Goal: Task Accomplishment & Management: Manage account settings

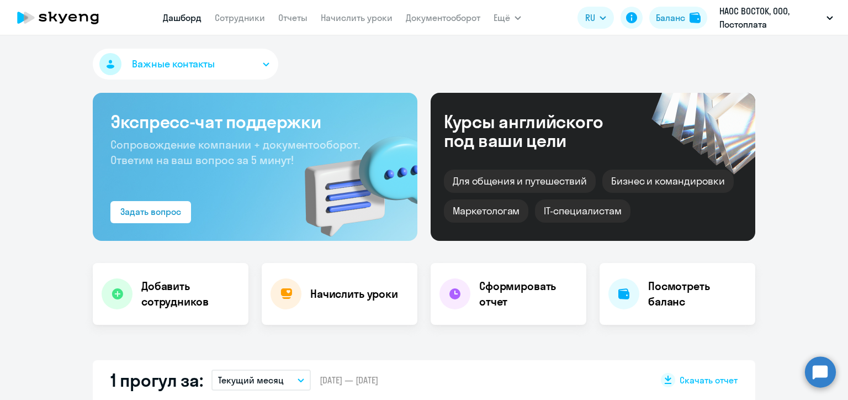
select select "30"
click at [351, 24] on app-menu-item-link "Начислить уроки" at bounding box center [357, 18] width 72 height 14
click at [352, 20] on link "Начислить уроки" at bounding box center [357, 17] width 72 height 11
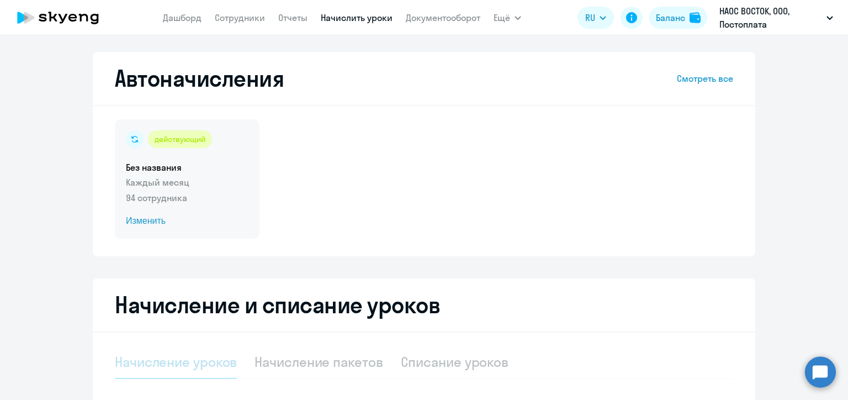
select select "10"
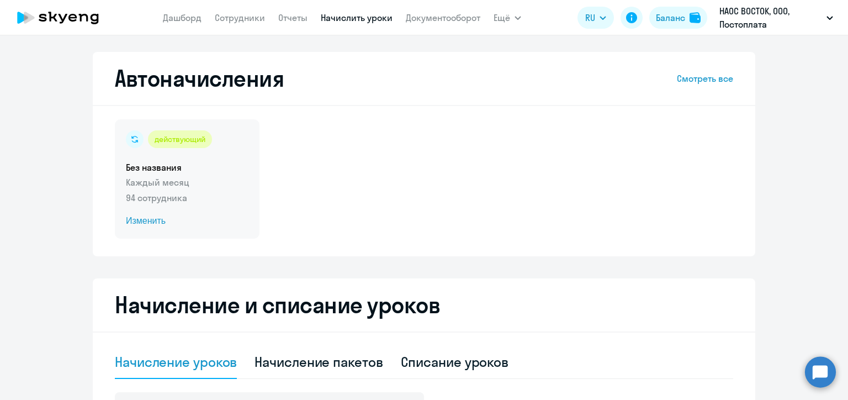
click at [152, 219] on span "Изменить" at bounding box center [187, 220] width 123 height 13
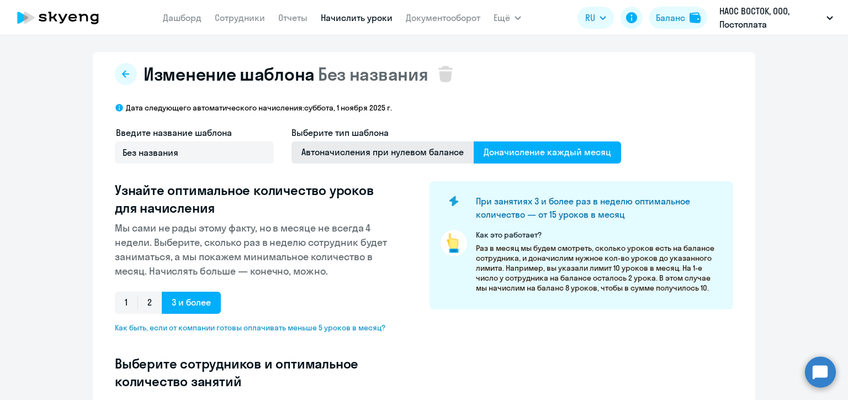
select select "10"
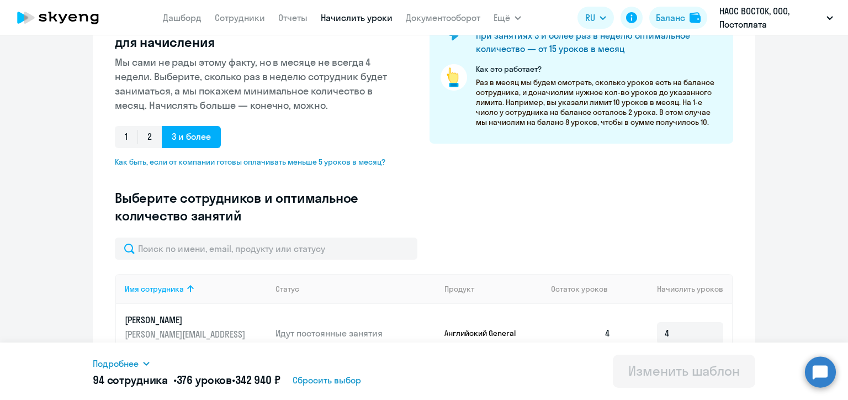
scroll to position [221, 0]
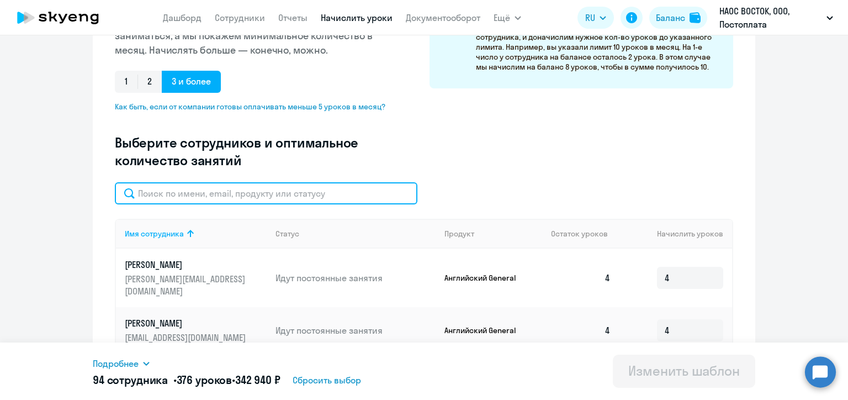
click at [270, 203] on input "text" at bounding box center [266, 193] width 303 height 22
paste input "[PERSON_NAME]"
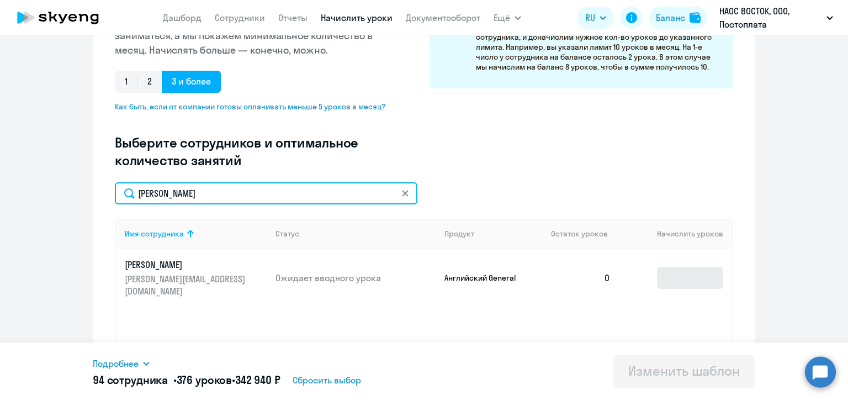
type input "[PERSON_NAME]"
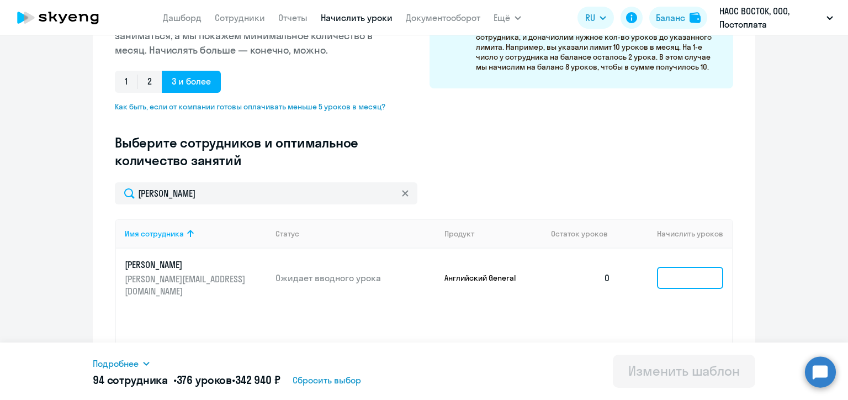
click at [676, 275] on input at bounding box center [690, 278] width 66 height 22
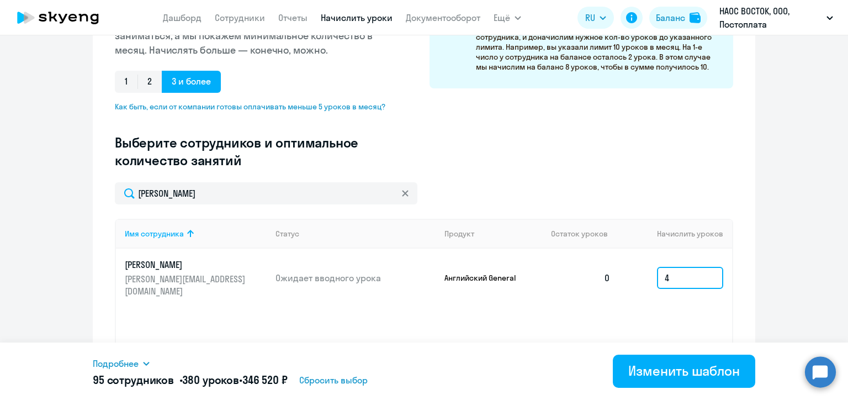
scroll to position [276, 0]
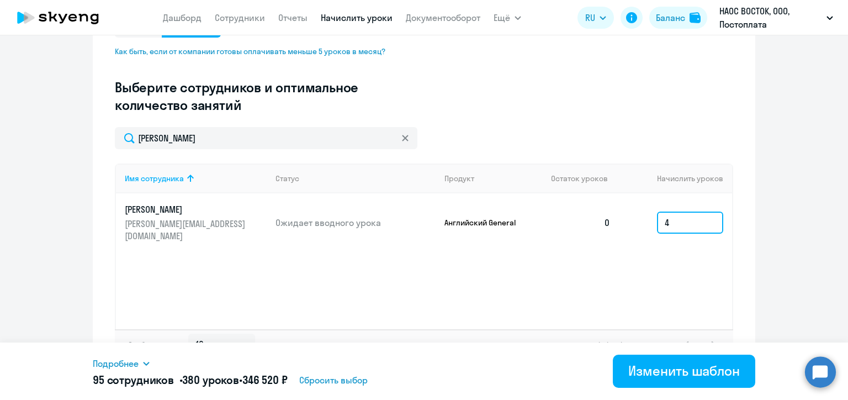
type input "4"
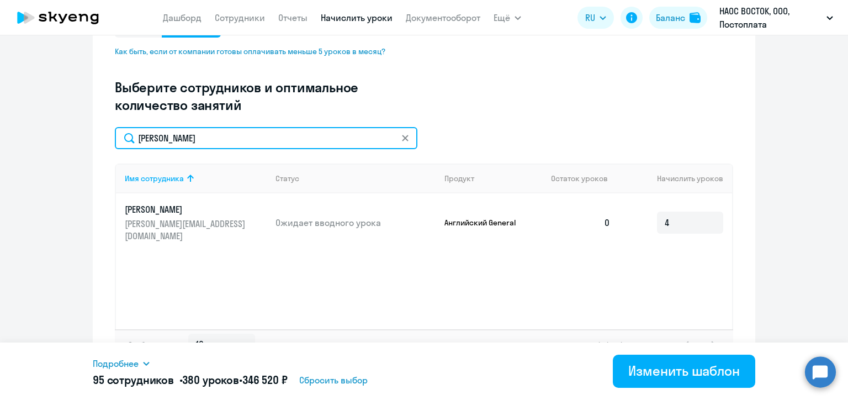
click at [184, 139] on input "[PERSON_NAME]" at bounding box center [266, 138] width 303 height 22
paste input "[PERSON_NAME]"
type input "[PERSON_NAME]"
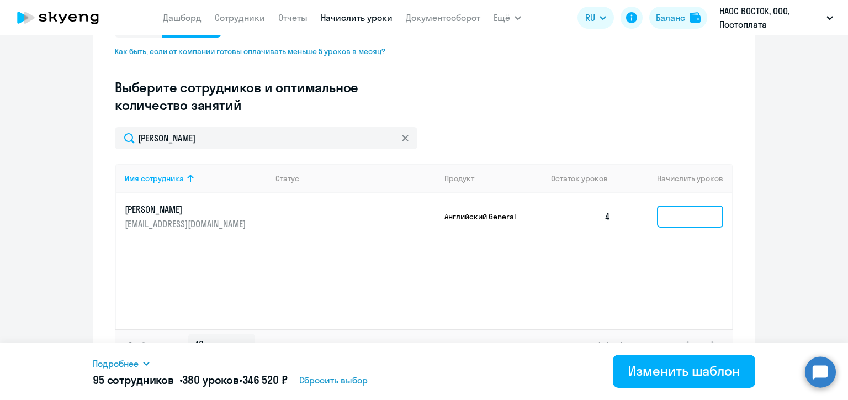
click at [663, 213] on input at bounding box center [690, 216] width 66 height 22
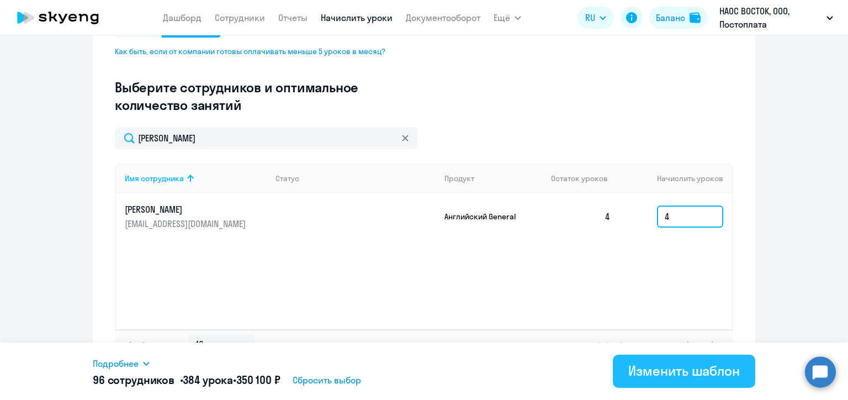
type input "4"
click at [676, 373] on div "Изменить шаблон" at bounding box center [685, 371] width 112 height 18
